Goal: Task Accomplishment & Management: Manage account settings

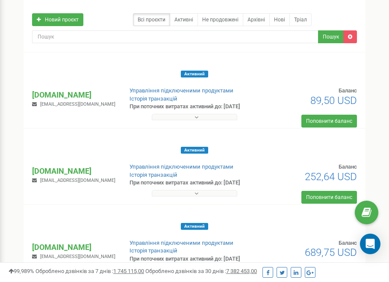
scroll to position [118, 0]
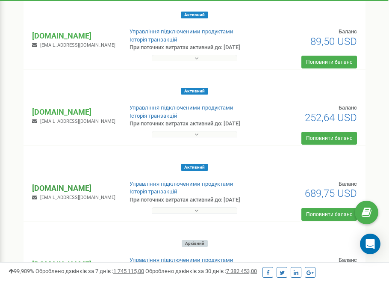
click at [54, 189] on p "[DOMAIN_NAME]" at bounding box center [73, 188] width 83 height 11
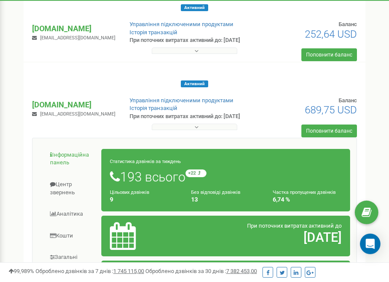
scroll to position [177, 0]
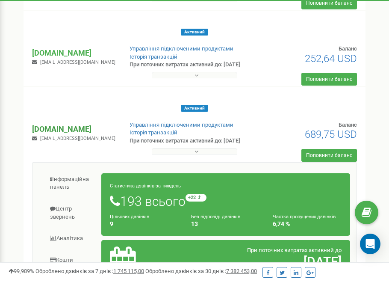
click at [65, 131] on p "[DOMAIN_NAME]" at bounding box center [73, 129] width 83 height 11
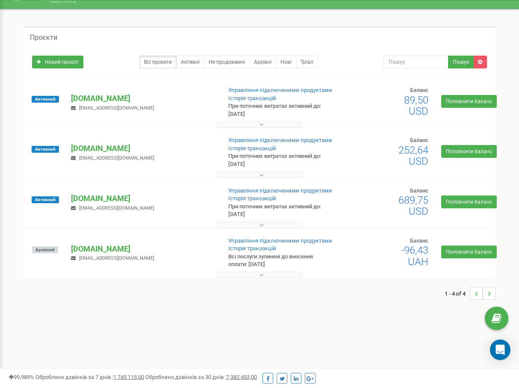
scroll to position [0, 0]
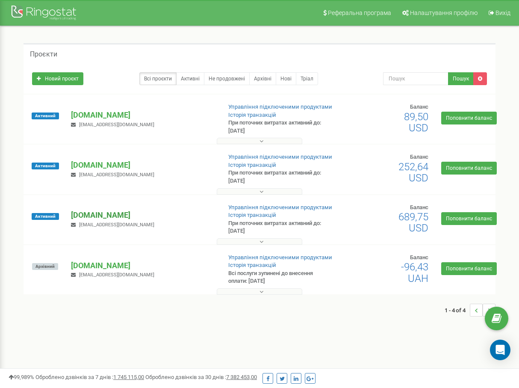
click at [113, 215] on p "[DOMAIN_NAME]" at bounding box center [142, 215] width 143 height 11
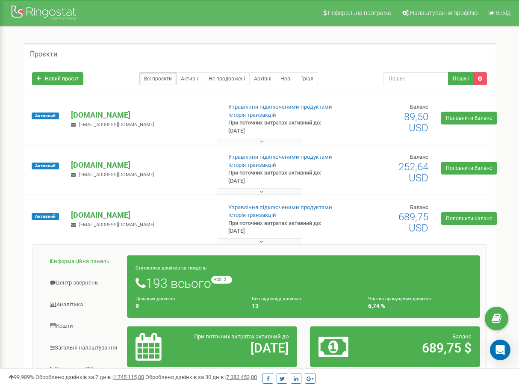
scroll to position [118, 0]
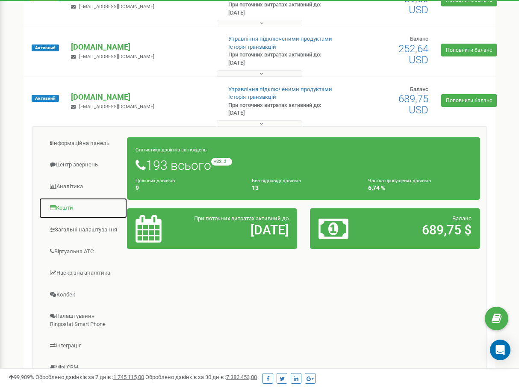
click at [63, 208] on link "Кошти" at bounding box center [83, 208] width 89 height 21
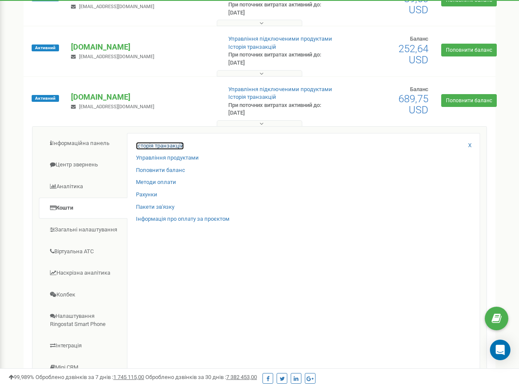
click at [168, 146] on link "Історія транзакцій" at bounding box center [160, 146] width 48 height 8
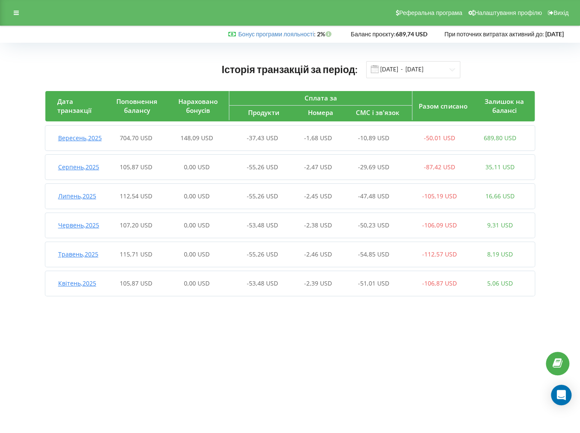
click at [73, 140] on span "Вересень , 2025" at bounding box center [80, 138] width 44 height 8
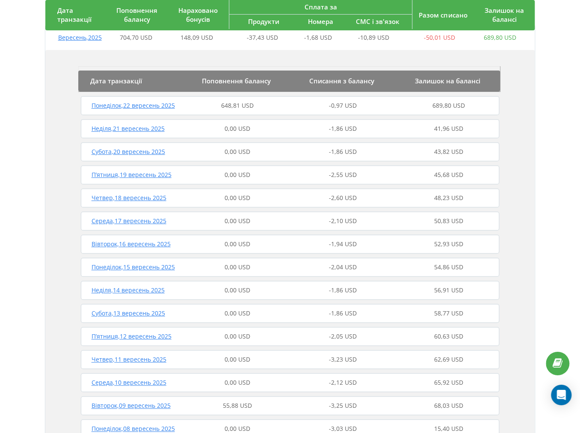
scroll to position [60, 0]
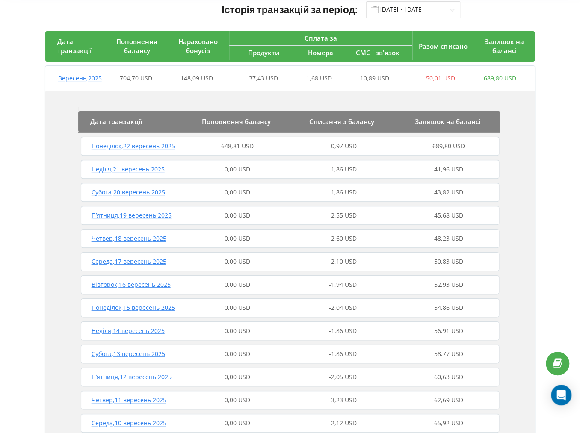
click at [65, 78] on span "Вересень , 2025" at bounding box center [80, 78] width 44 height 8
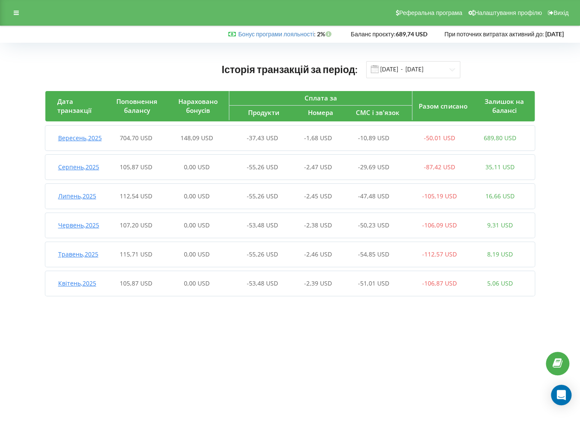
scroll to position [0, 0]
click at [14, 15] on icon at bounding box center [16, 13] width 5 height 6
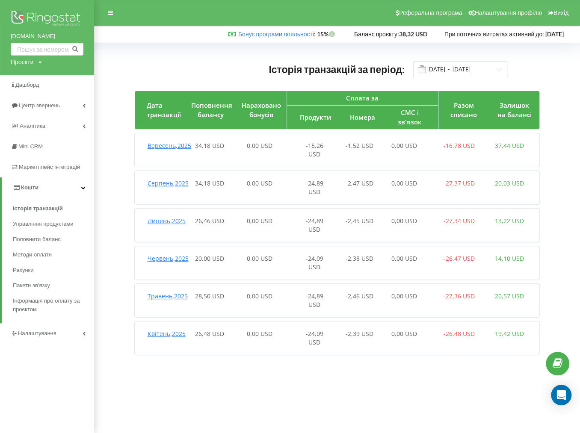
click at [55, 18] on img at bounding box center [47, 19] width 73 height 21
